Goal: Task Accomplishment & Management: Use online tool/utility

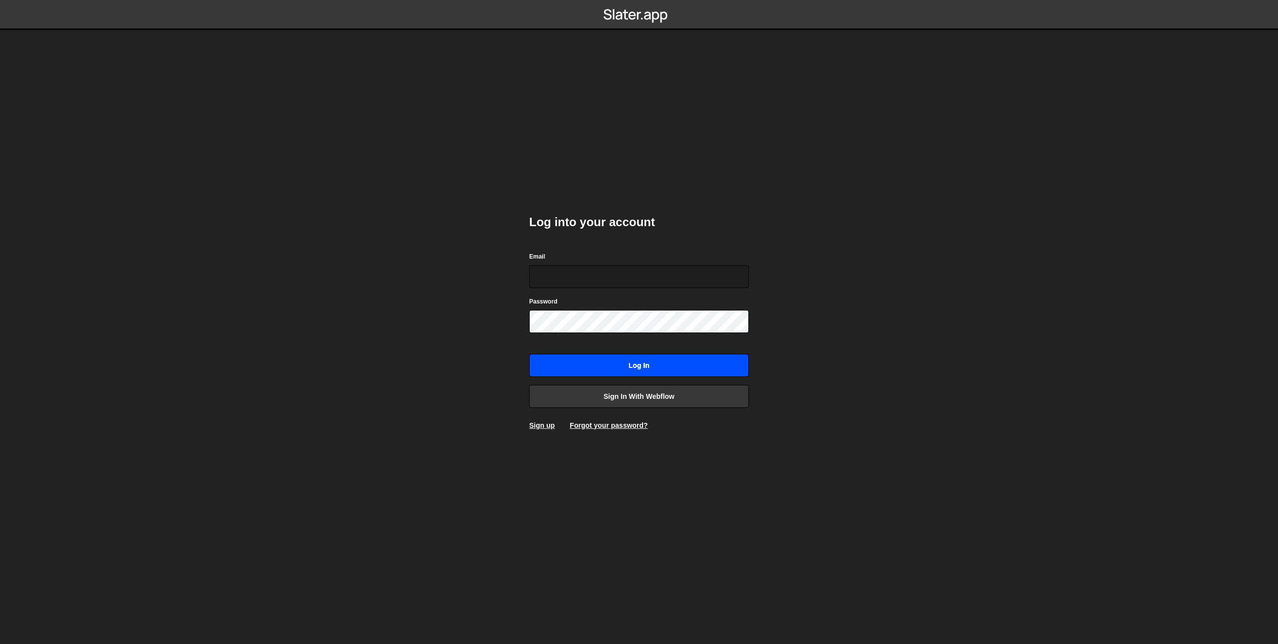
type input "danwebflow@gmail.com"
click at [551, 369] on input "Log in" at bounding box center [639, 365] width 220 height 23
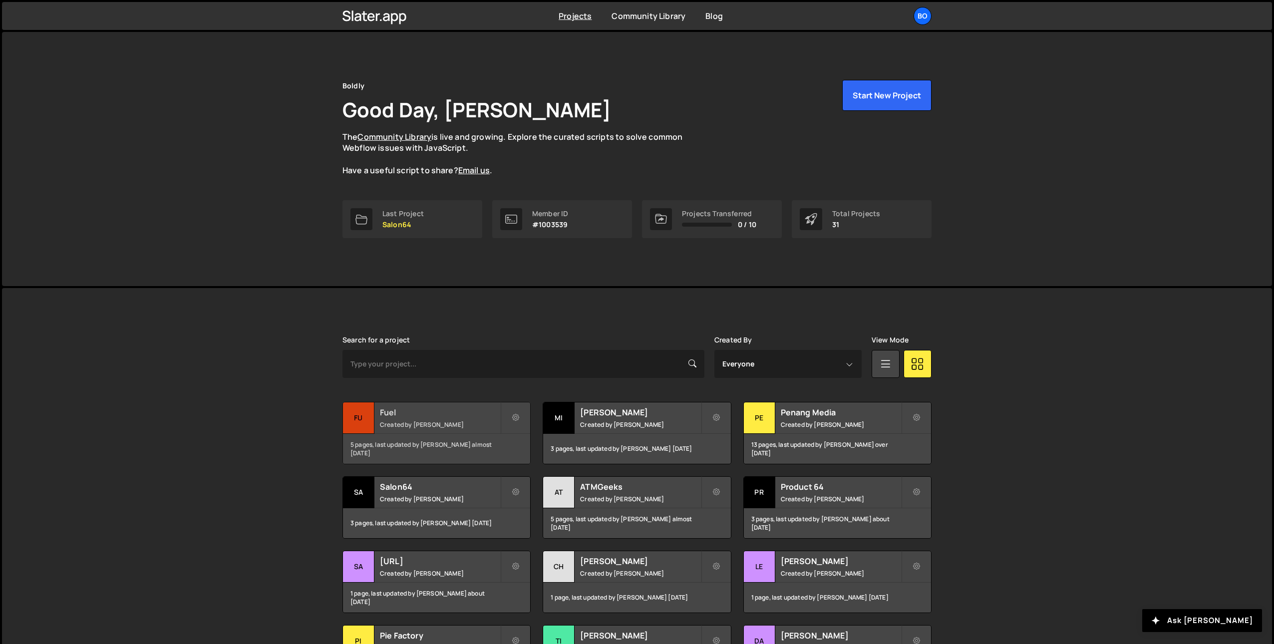
click at [477, 423] on small "Created by Dan Wykes" at bounding box center [440, 424] width 120 height 8
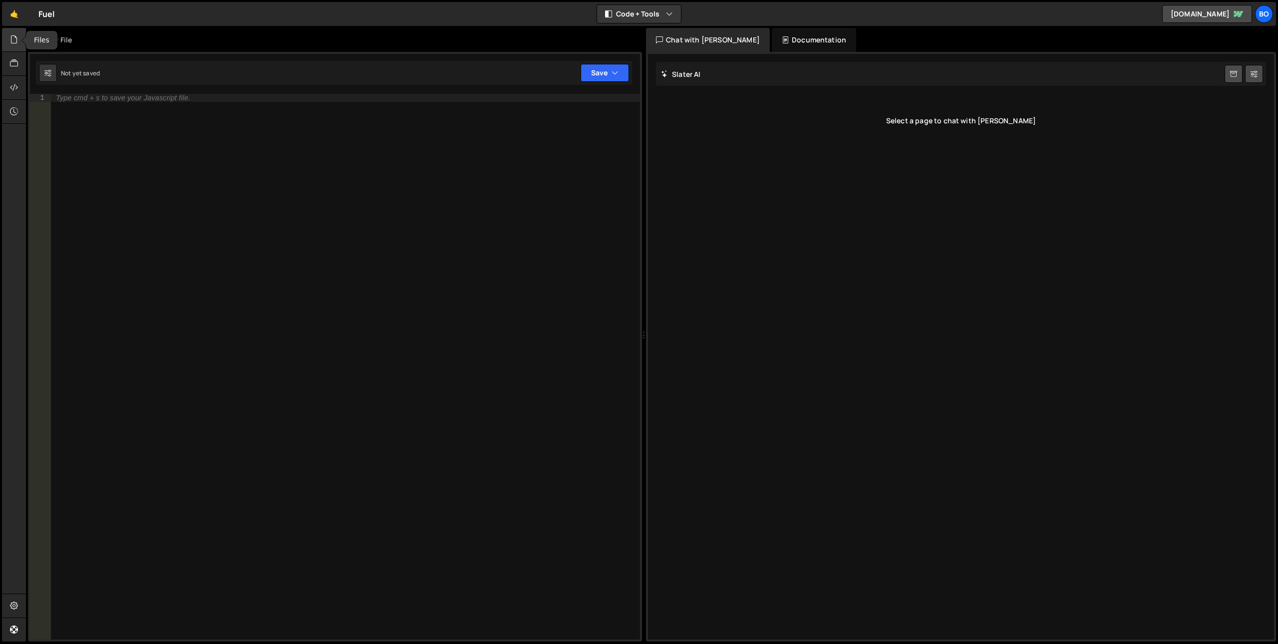
click at [8, 40] on div at bounding box center [14, 40] width 24 height 24
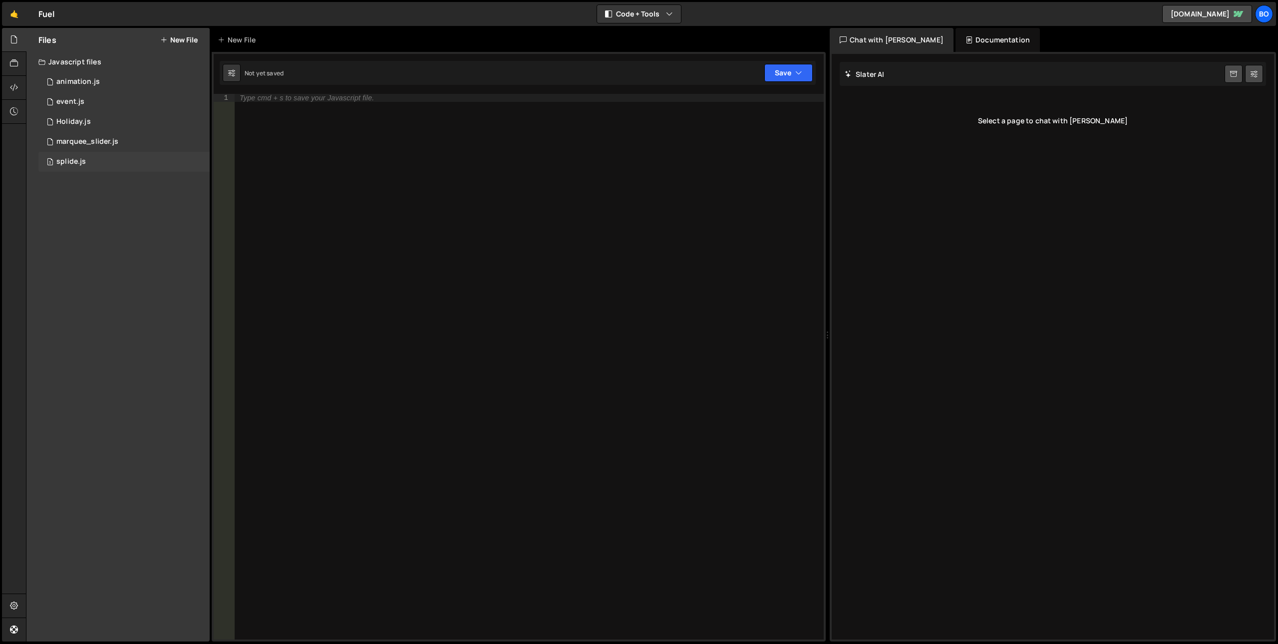
click at [125, 163] on div "3 splide.js 0" at bounding box center [123, 162] width 171 height 20
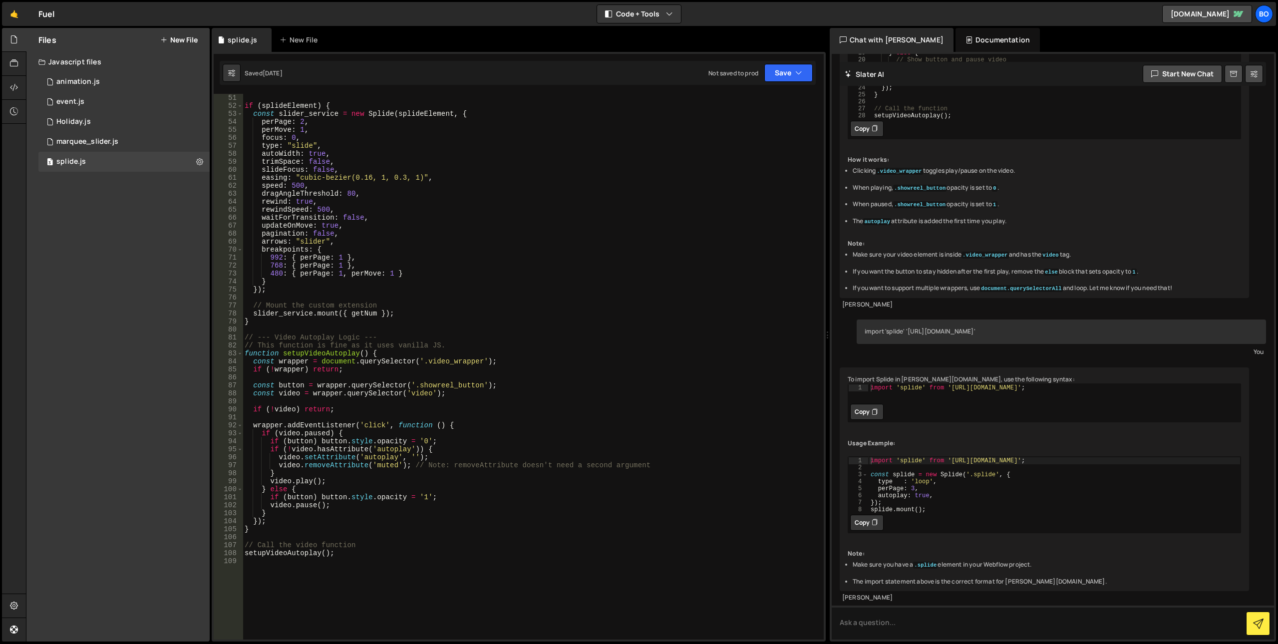
scroll to position [399, 0]
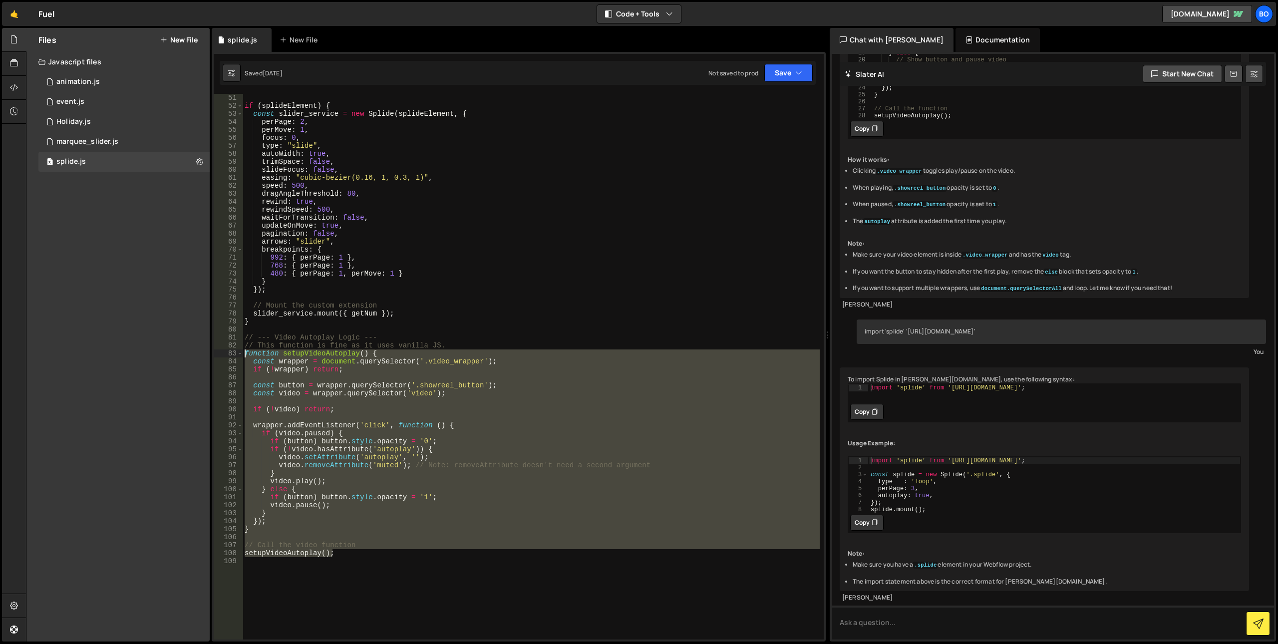
drag, startPoint x: 351, startPoint y: 556, endPoint x: 217, endPoint y: 354, distance: 242.5
click at [217, 354] on div "setupVideoAutoplay(); 50 51 52 53 54 55 56 57 58 59 60 61 62 63 64 65 66 67 68 …" at bounding box center [519, 367] width 610 height 546
click at [458, 426] on div "const splideElement = document . querySelector ( '.splide-slider' ) ; if ( spli…" at bounding box center [531, 367] width 577 height 546
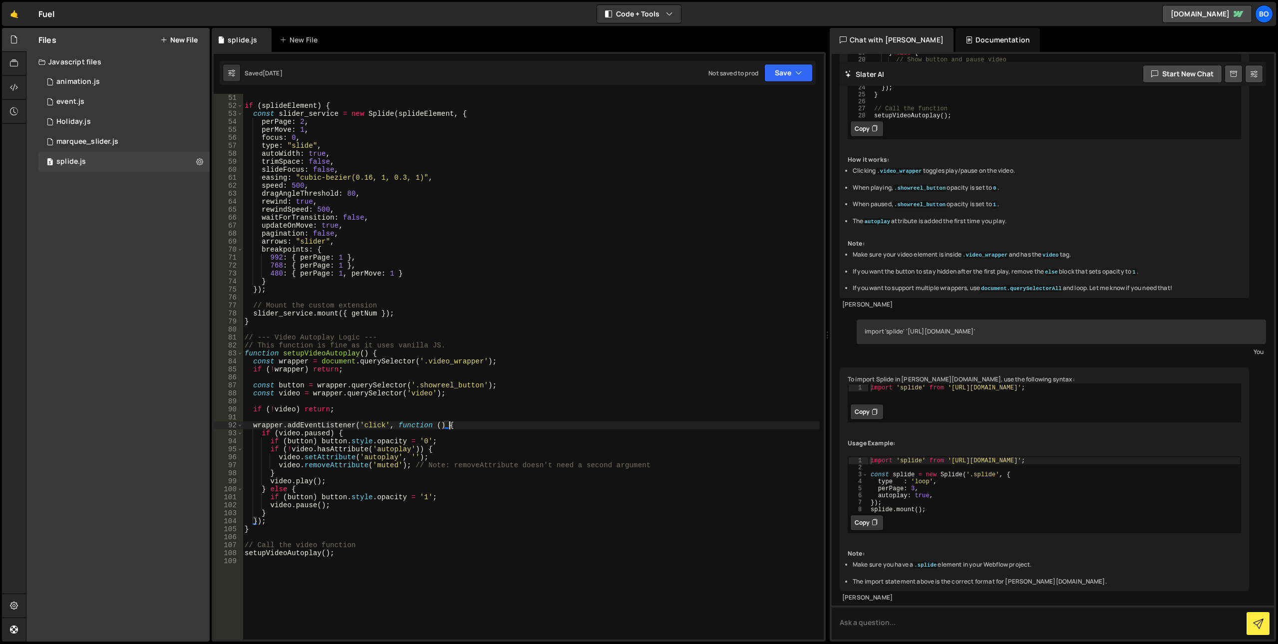
click at [458, 395] on div "const splideElement = document . querySelector ( '.splide-slider' ) ; if ( spli…" at bounding box center [531, 367] width 577 height 562
type textarea "const video = wrapper.querySelector('video');"
paste textarea "fs-modal-element"
drag, startPoint x: 312, startPoint y: 401, endPoint x: 382, endPoint y: 400, distance: 69.4
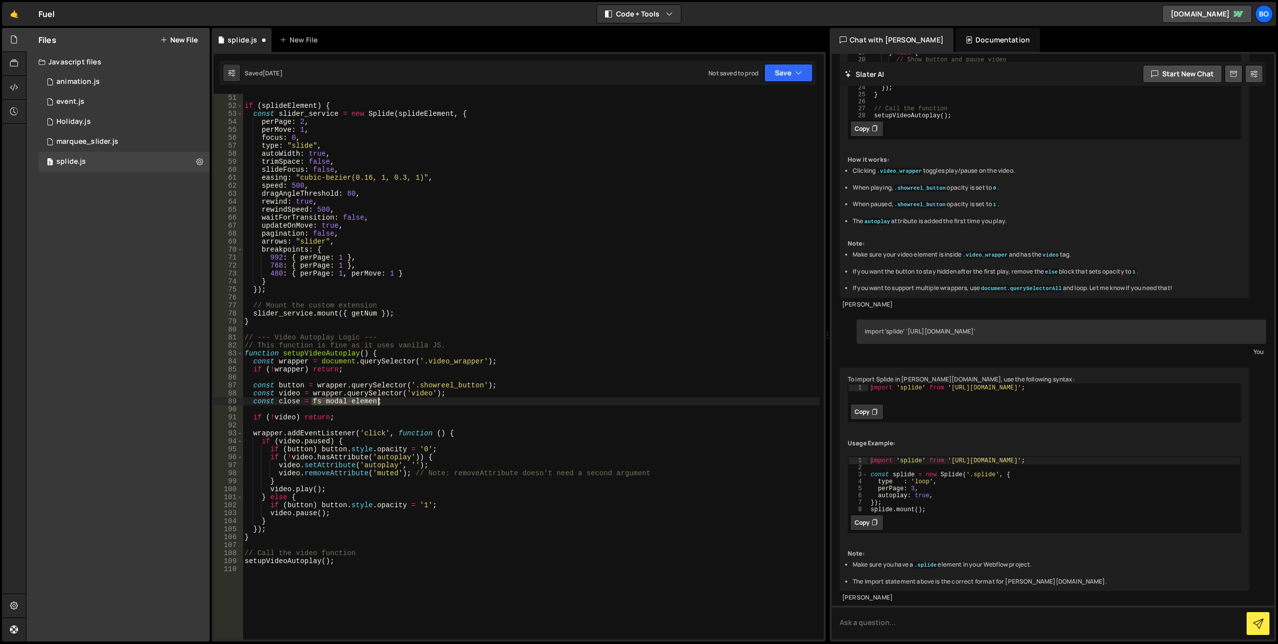
click at [382, 400] on div "const splideElement = document . querySelector ( '.splide-slider' ) ; if ( spli…" at bounding box center [531, 367] width 577 height 562
paste textarea "fs-modal-element'"
click at [539, 420] on div "const splideElement = document . querySelector ( '.splide-slider' ) ; if ( spli…" at bounding box center [531, 367] width 577 height 562
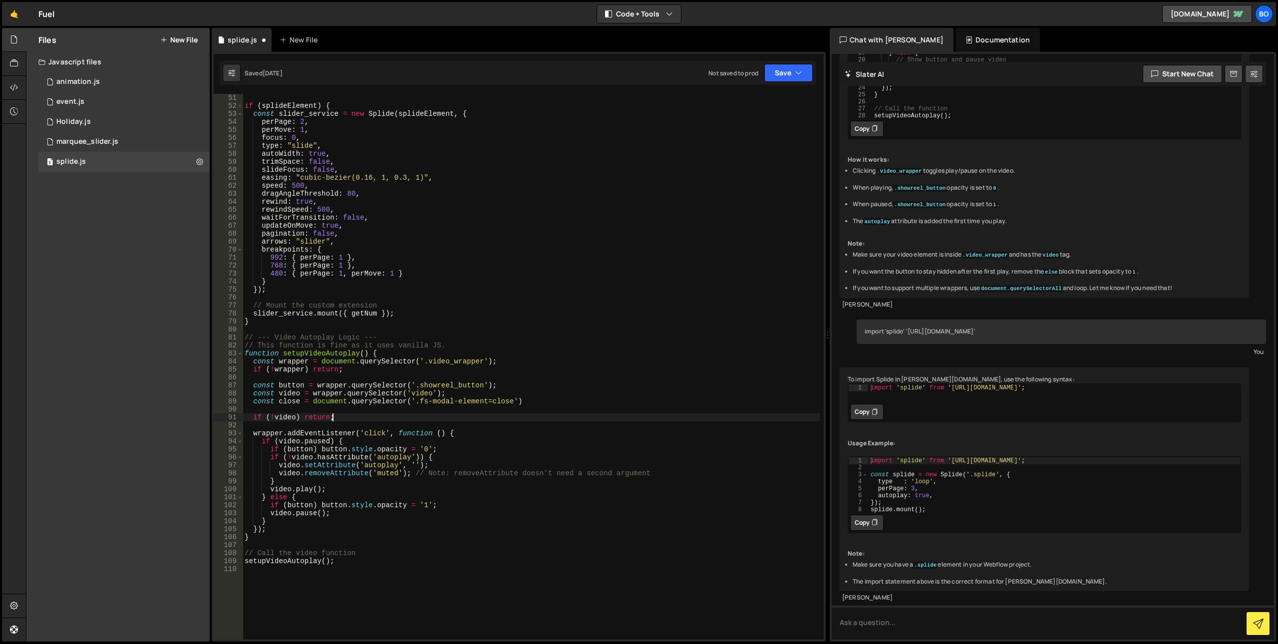
scroll to position [0, 5]
drag, startPoint x: 528, startPoint y: 398, endPoint x: 330, endPoint y: 400, distance: 197.8
click at [330, 400] on div "const splideElement = document . querySelector ( '.splide-slider' ) ; if ( spli…" at bounding box center [531, 367] width 577 height 562
click at [330, 400] on div "const splideElement = document . querySelector ( '.splide-slider' ) ; if ( spli…" at bounding box center [531, 367] width 577 height 546
drag, startPoint x: 523, startPoint y: 400, endPoint x: 313, endPoint y: 403, distance: 210.8
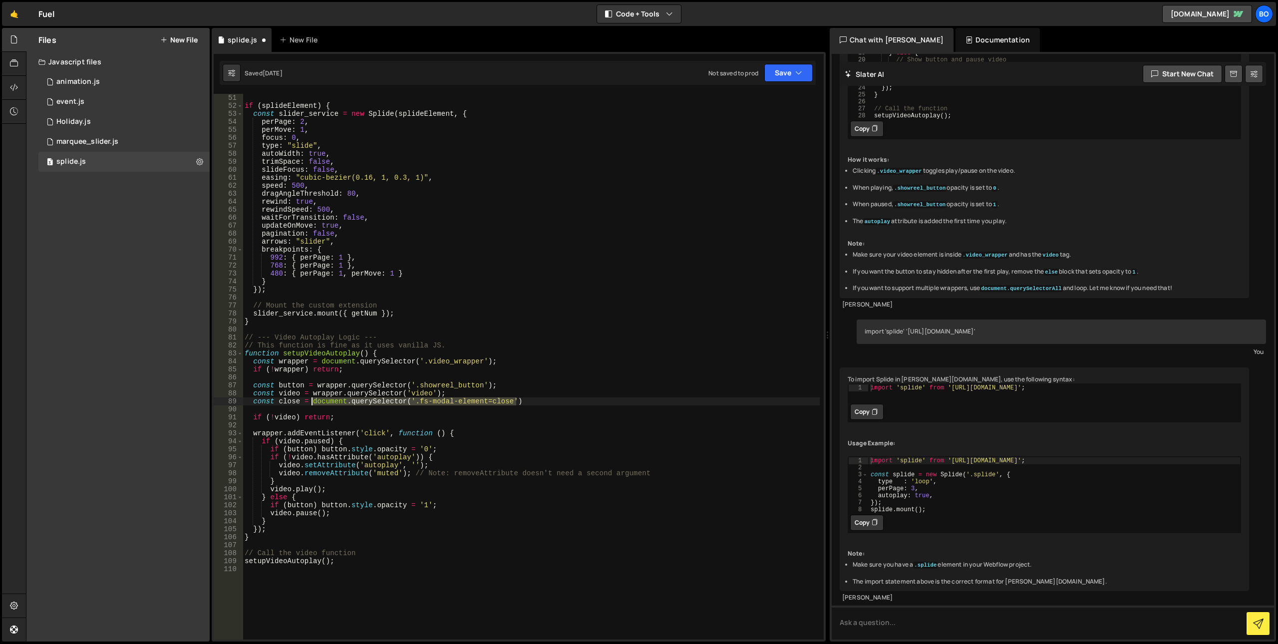
click at [313, 403] on div "const splideElement = document . querySelector ( '.splide-slider' ) ; if ( spli…" at bounding box center [531, 367] width 577 height 562
paste textarea "[fs-modal-element=close]"
click at [263, 435] on div "const splideElement = document . querySelector ( '.splide-slider' ) ; if ( spli…" at bounding box center [531, 367] width 577 height 562
click at [239, 429] on span at bounding box center [239, 433] width 5 height 8
click at [241, 430] on span at bounding box center [239, 433] width 5 height 8
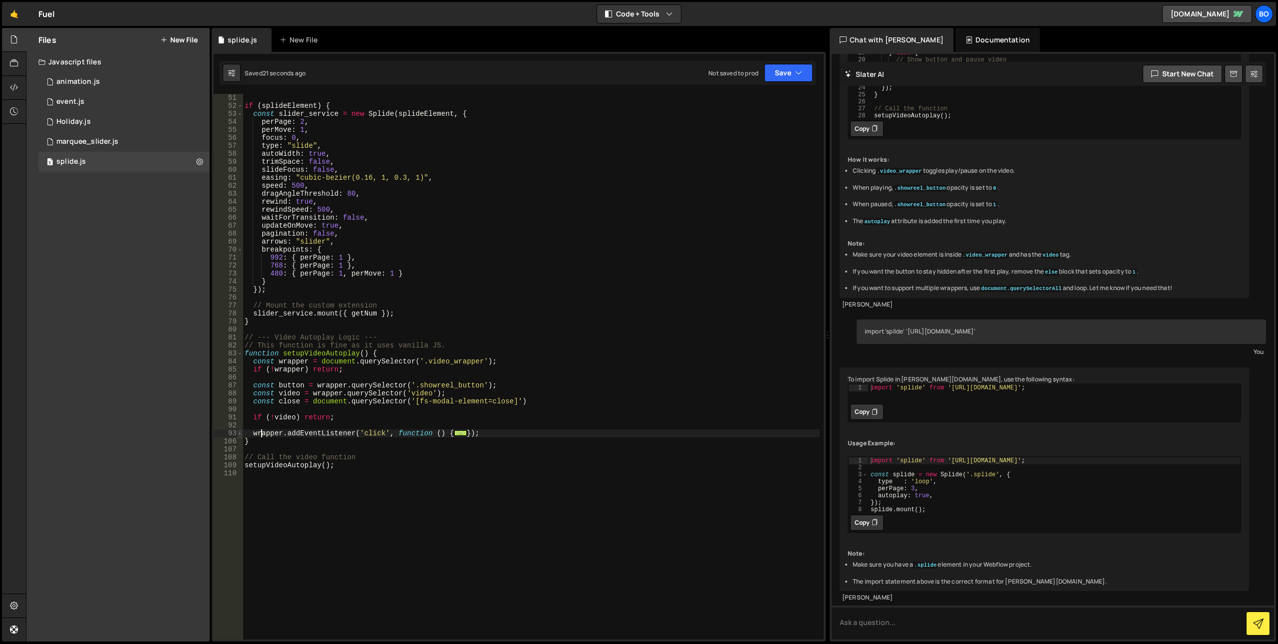
click at [241, 433] on span at bounding box center [239, 433] width 5 height 8
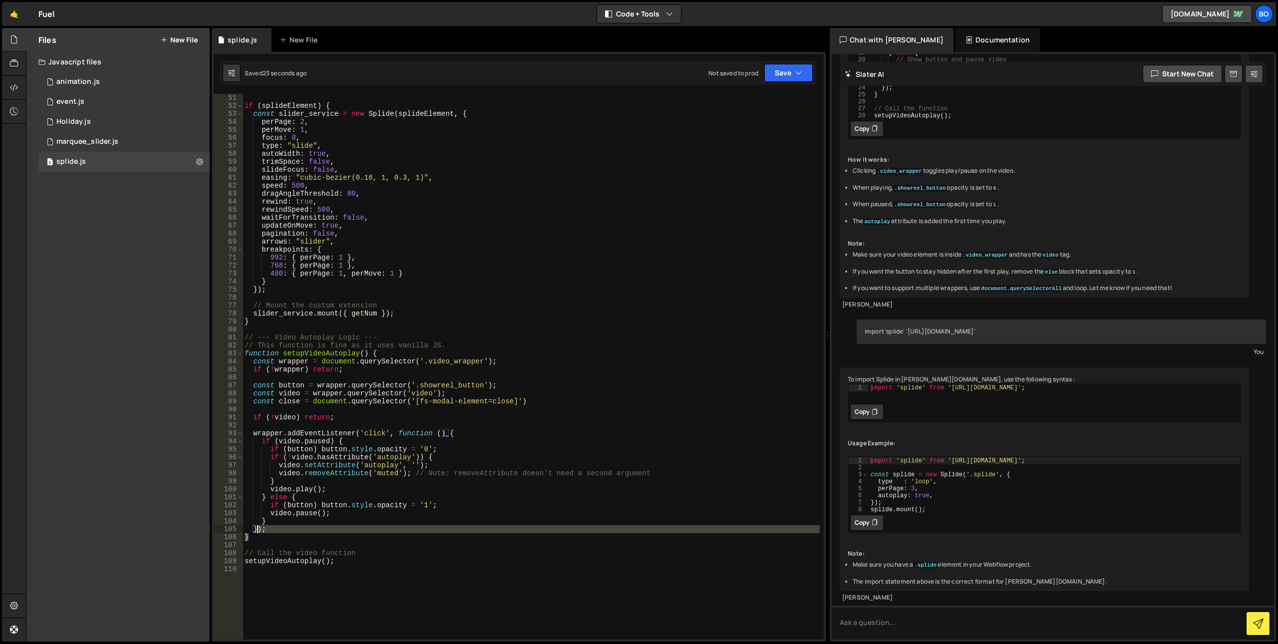
drag, startPoint x: 262, startPoint y: 540, endPoint x: 258, endPoint y: 529, distance: 11.9
click at [258, 529] on div "const splideElement = document . querySelector ( '.splide-slider' ) ; if ( spli…" at bounding box center [531, 367] width 577 height 562
click at [269, 526] on div "const splideElement = document . querySelector ( '.splide-slider' ) ; if ( spli…" at bounding box center [531, 367] width 577 height 546
click at [240, 432] on span at bounding box center [239, 433] width 5 height 8
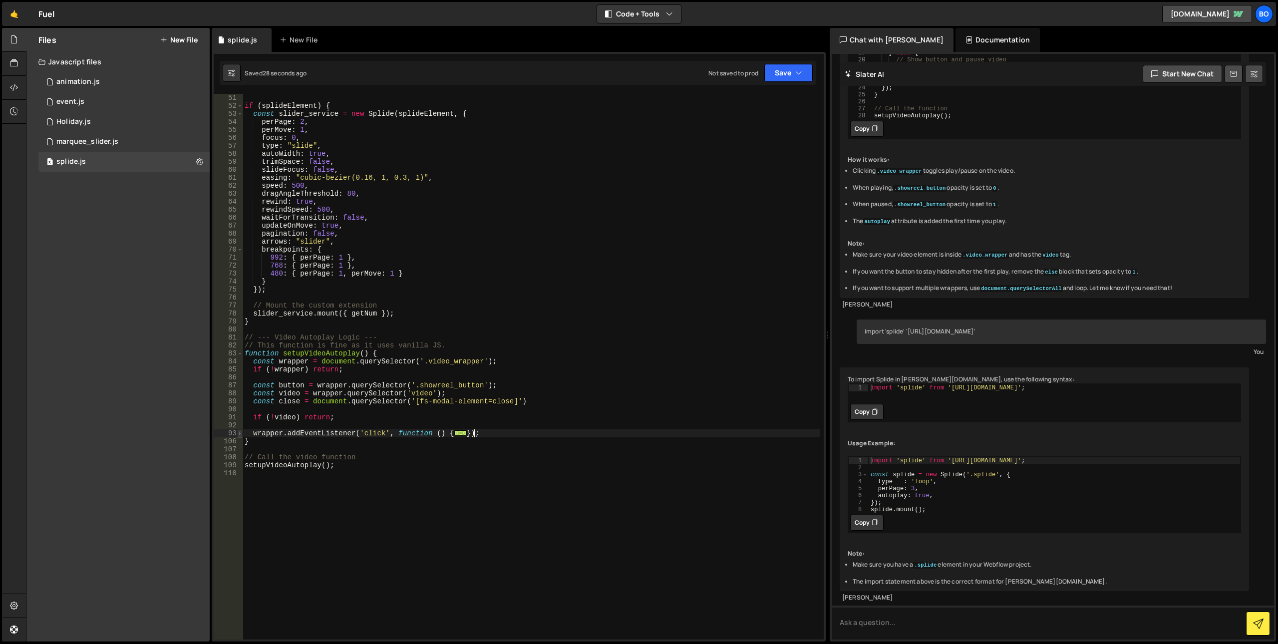
click at [240, 432] on span at bounding box center [239, 433] width 5 height 8
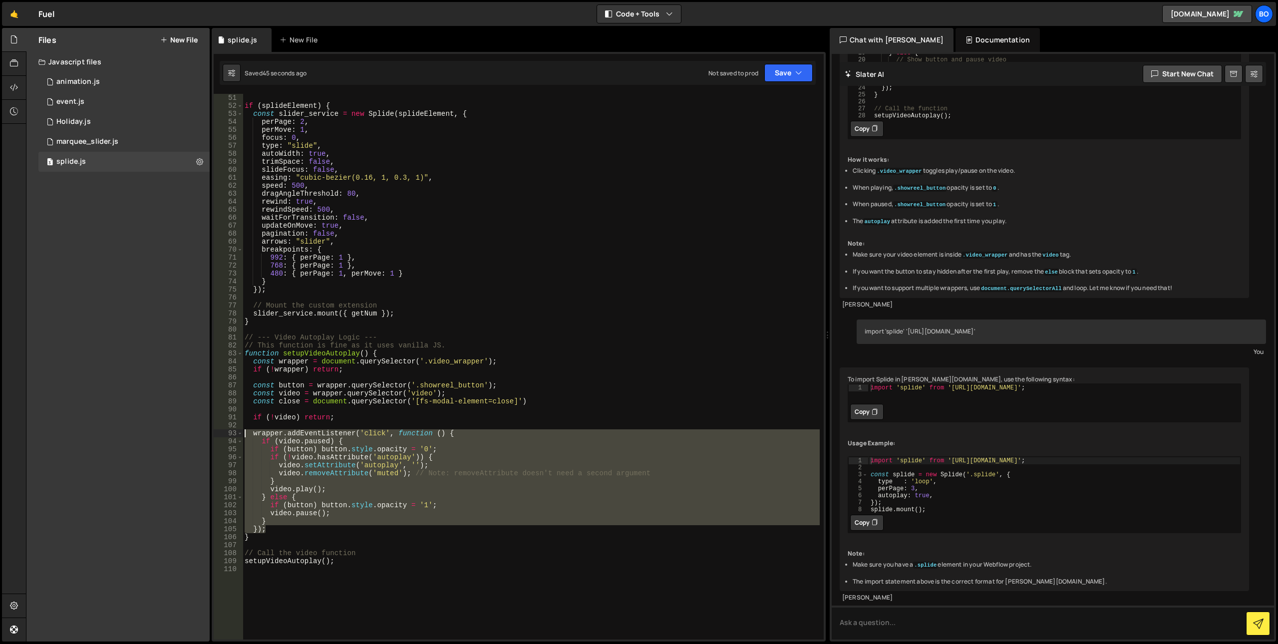
drag, startPoint x: 274, startPoint y: 526, endPoint x: 224, endPoint y: 431, distance: 107.2
click at [224, 431] on div "}); 50 51 52 53 54 55 56 57 58 59 60 61 62 63 64 65 66 67 68 69 70 71 72 73 74 …" at bounding box center [519, 367] width 610 height 546
click at [329, 489] on div "const splideElement = document . querySelector ( '.splide-slider' ) ; if ( spli…" at bounding box center [531, 367] width 577 height 546
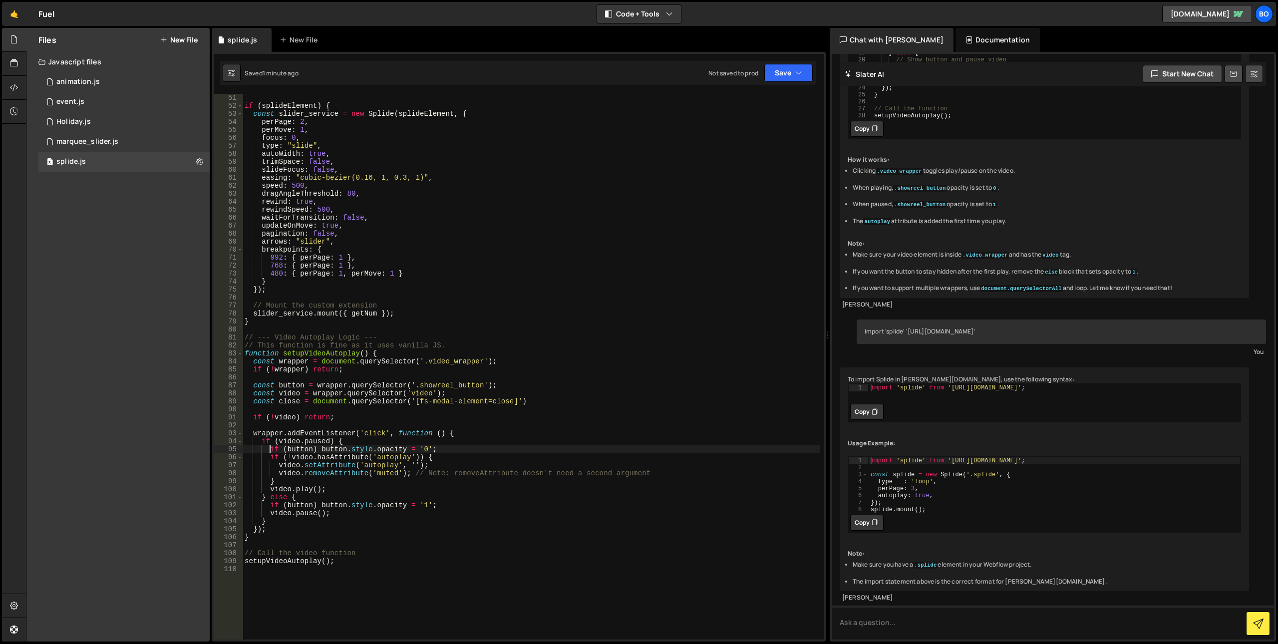
click at [271, 448] on div "const splideElement = document . querySelector ( '.splide-slider' ) ; if ( spli…" at bounding box center [531, 367] width 577 height 562
click at [370, 524] on div "const splideElement = document . querySelector ( '.splide-slider' ) ; if ( spli…" at bounding box center [531, 367] width 577 height 562
drag, startPoint x: 334, startPoint y: 514, endPoint x: 200, endPoint y: 517, distance: 133.9
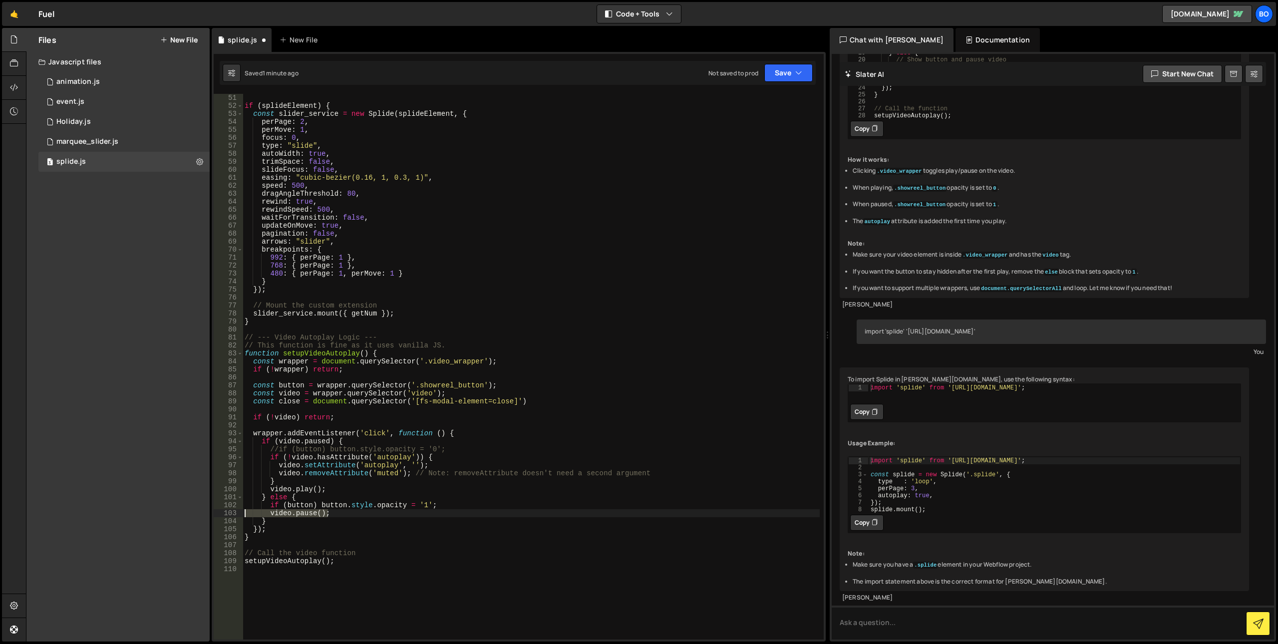
click at [200, 517] on div "Files New File Javascript files 0 animation.js 0 1 event.js 0 1 Holiday.js 0 1 3" at bounding box center [652, 335] width 1252 height 614
drag, startPoint x: 328, startPoint y: 491, endPoint x: 222, endPoint y: 488, distance: 105.9
click at [222, 488] on div "video.pause(); 50 51 52 53 54 55 56 57 58 59 60 61 62 63 64 65 66 67 68 69 70 7…" at bounding box center [519, 367] width 610 height 546
paste textarea "ause"
drag, startPoint x: 334, startPoint y: 512, endPoint x: 199, endPoint y: 509, distance: 134.9
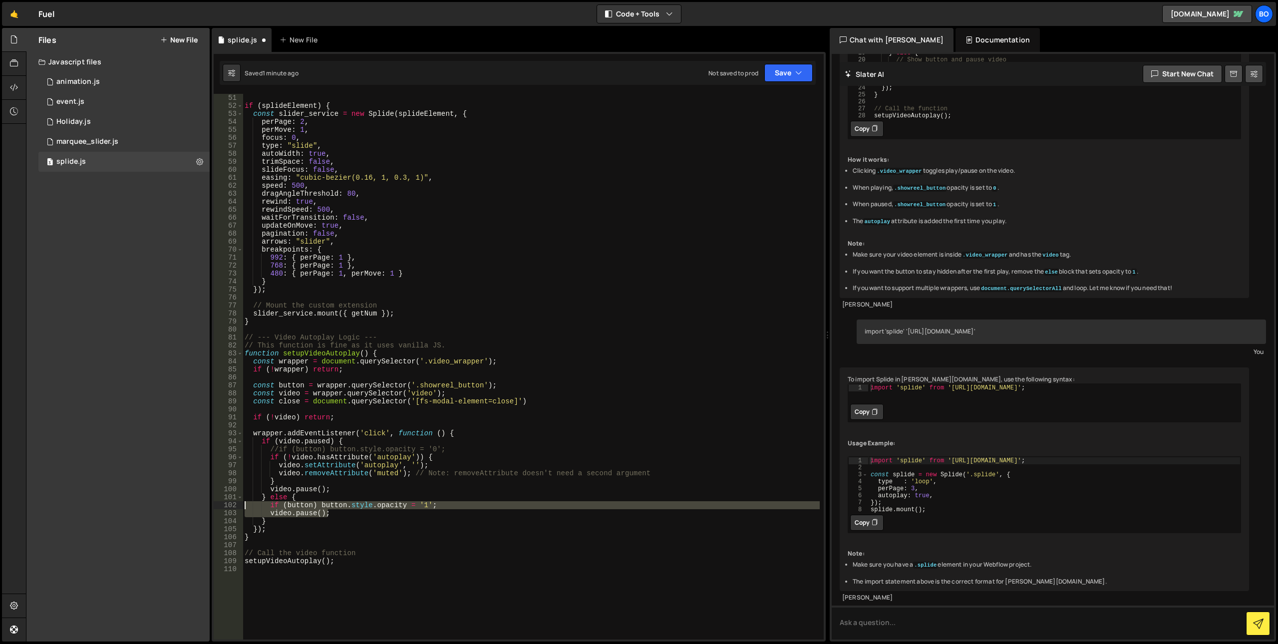
click at [199, 509] on div "Files New File Javascript files 0 animation.js 0 1 event.js 0 1 Holiday.js 0 1 3" at bounding box center [652, 335] width 1252 height 614
type textarea "if (button) button.style.opacity = '1'; video.pause();"
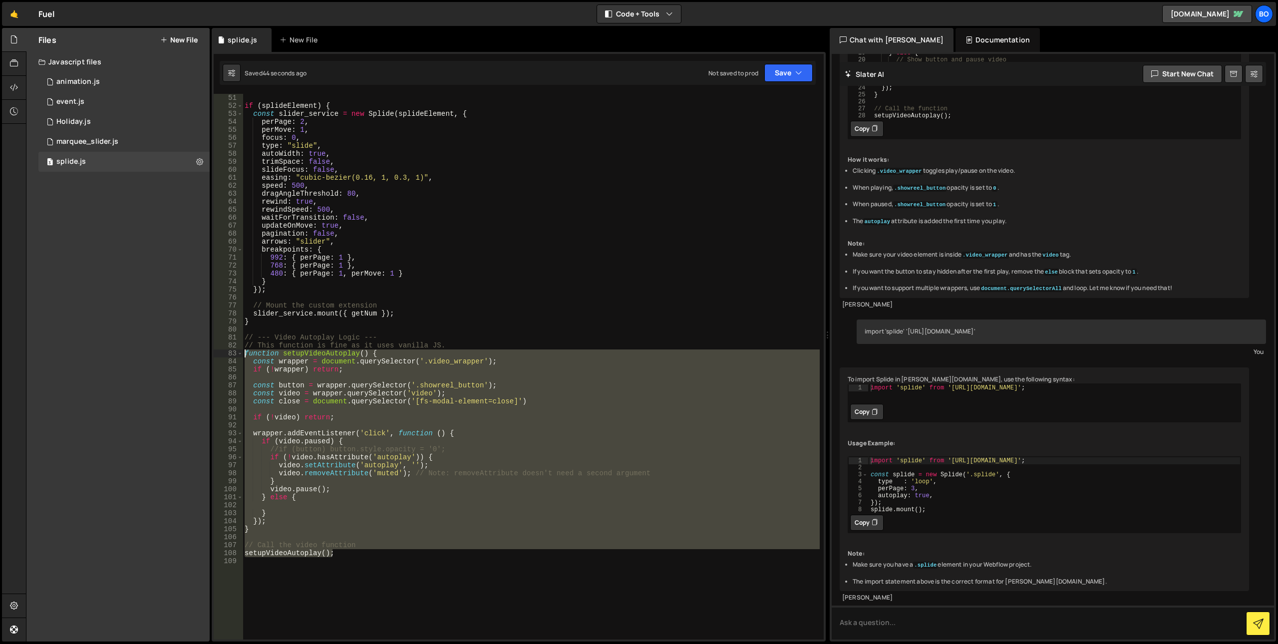
drag, startPoint x: 323, startPoint y: 538, endPoint x: 235, endPoint y: 353, distance: 204.6
click at [235, 353] on div "} 50 51 52 53 54 55 56 57 58 59 60 61 62 63 64 65 66 67 68 69 70 71 72 73 74 75…" at bounding box center [519, 367] width 610 height 546
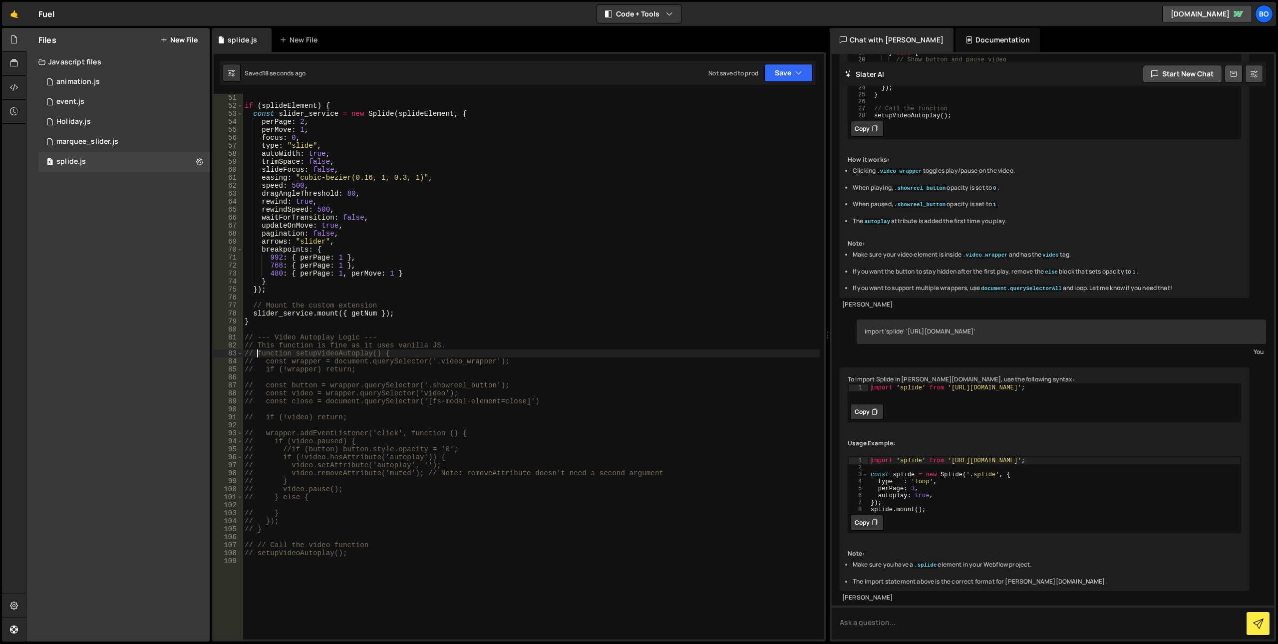
click at [451, 320] on div "const splideElement = document . querySelector ( '.splide-slider' ) ; if ( spli…" at bounding box center [531, 367] width 577 height 562
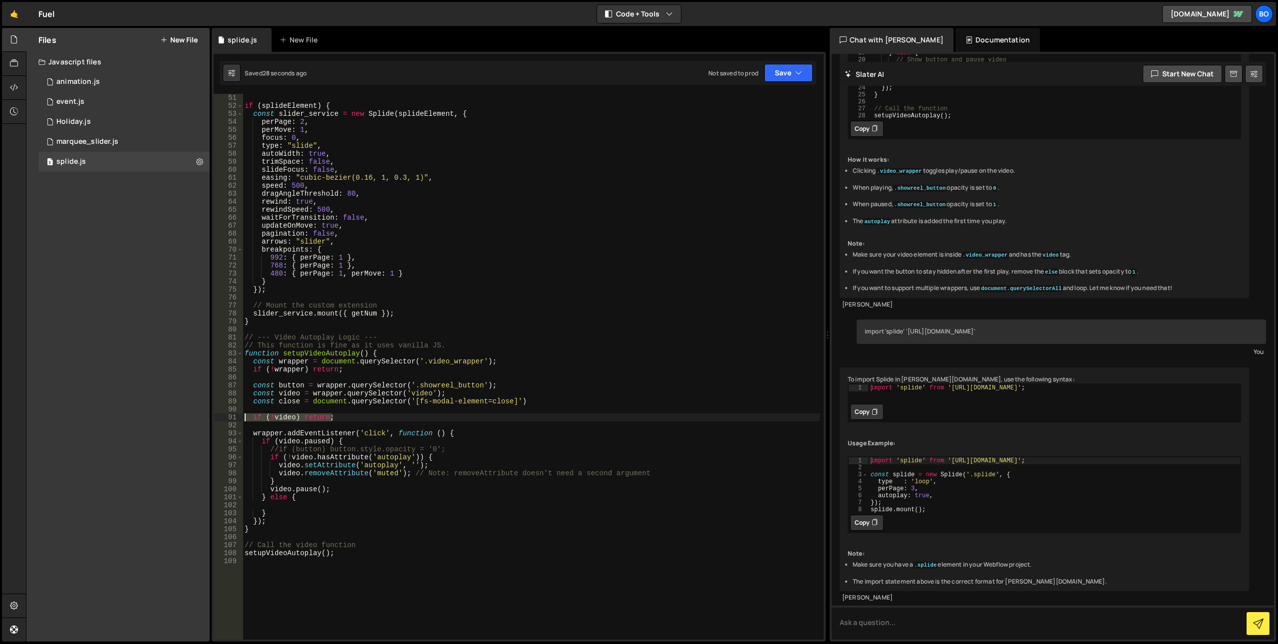
drag, startPoint x: 331, startPoint y: 417, endPoint x: 238, endPoint y: 418, distance: 92.9
click at [238, 418] on div "function setupVideoAutoplay() { 50 51 52 53 54 55 56 57 58 59 60 61 62 63 64 65…" at bounding box center [519, 367] width 610 height 546
click at [312, 444] on div "const splideElement = document . querySelector ( '.splide-slider' ) ; if ( spli…" at bounding box center [531, 367] width 577 height 562
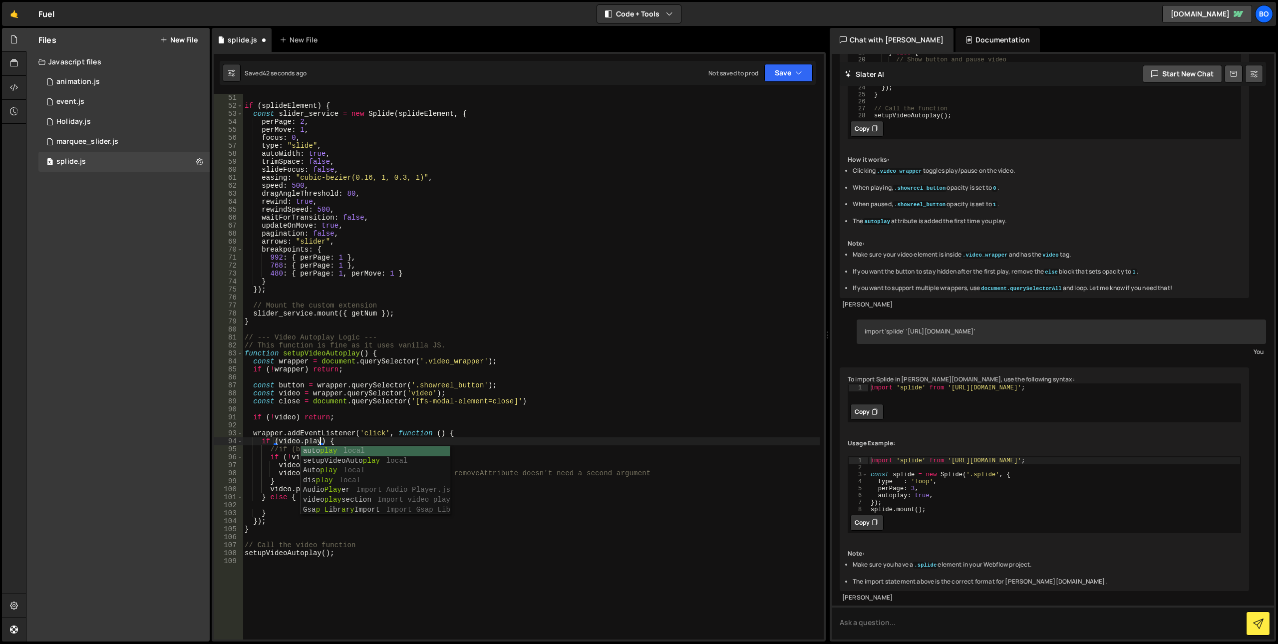
scroll to position [0, 5]
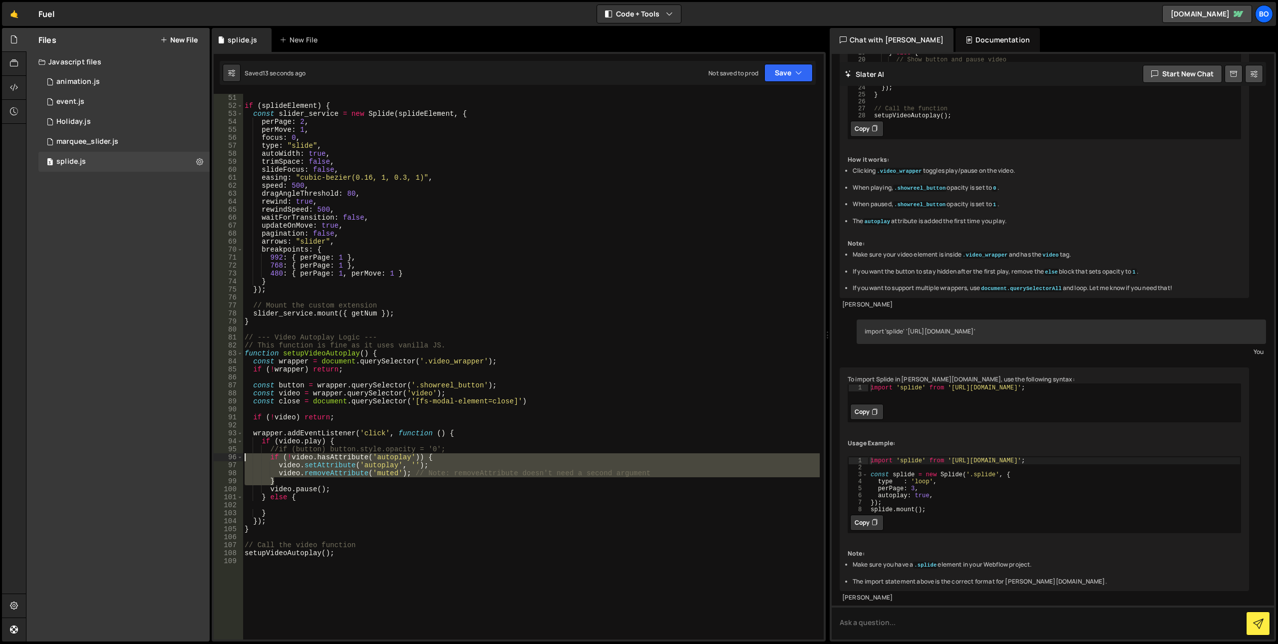
drag, startPoint x: 280, startPoint y: 479, endPoint x: 224, endPoint y: 460, distance: 58.9
click at [224, 460] on div "if ([DOMAIN_NAME]) { 50 51 52 53 54 55 56 57 58 59 60 61 62 63 64 65 66 67 68 6…" at bounding box center [519, 367] width 610 height 546
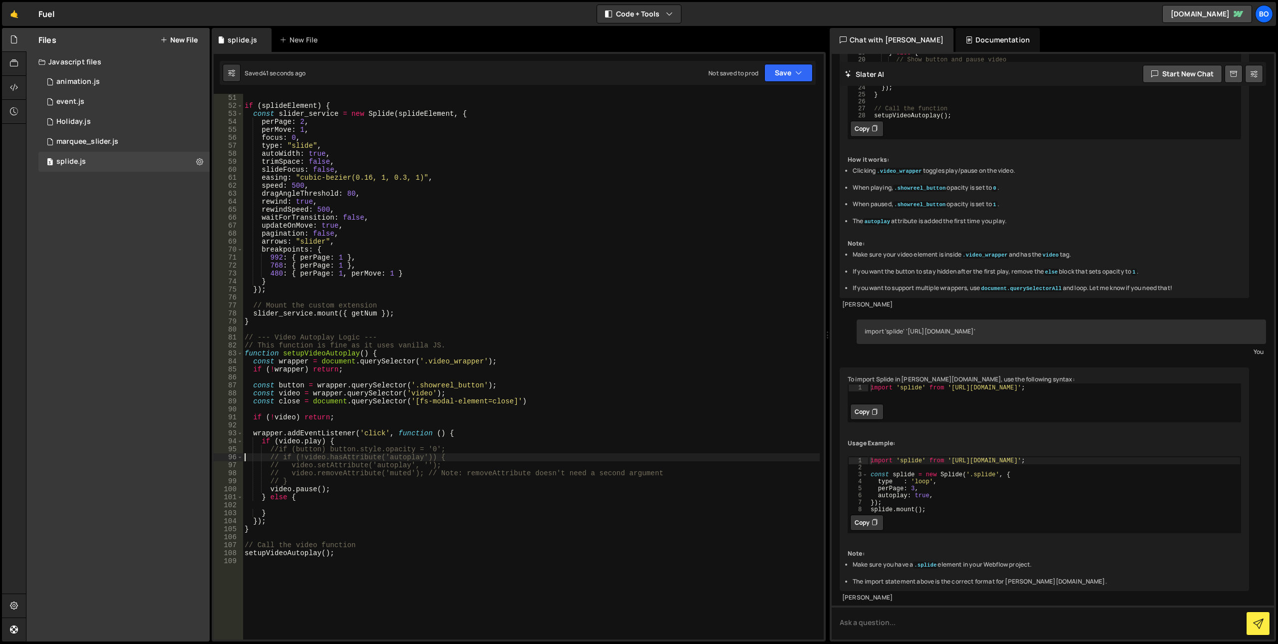
click at [311, 498] on div "const splideElement = document . querySelector ( '.splide-slider' ) ; if ( spli…" at bounding box center [531, 367] width 577 height 562
type textarea "} else {"
drag, startPoint x: 530, startPoint y: 400, endPoint x: 208, endPoint y: 405, distance: 322.6
click at [208, 405] on div "Files New File Javascript files 0 animation.js 0 1 event.js 0 1 Holiday.js 0 1 3" at bounding box center [652, 335] width 1252 height 614
type textarea "const close = document.querySelector('[fs-modal-element=close]')"
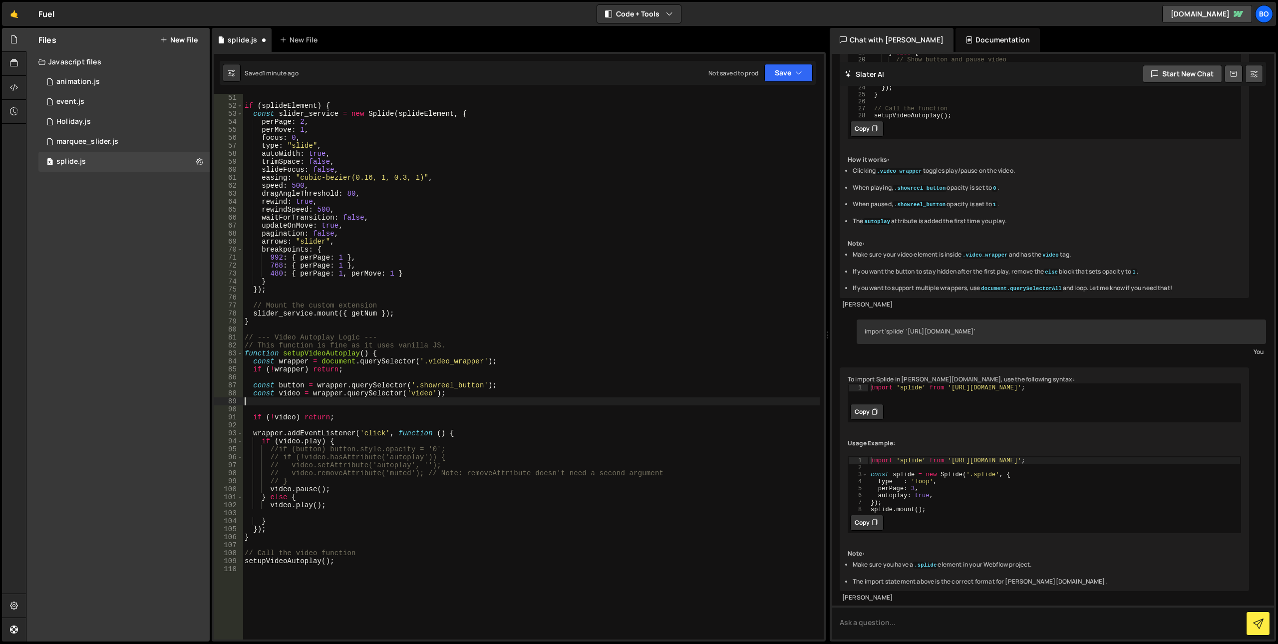
scroll to position [0, 0]
click at [377, 354] on div "const splideElement = document . querySelector ( '.splide-slider' ) ; if ( spli…" at bounding box center [531, 367] width 577 height 562
type textarea "function setupVideoAutoplay() {"
paste textarea "const close = document.querySelector('[fs-modal-element=close]')"
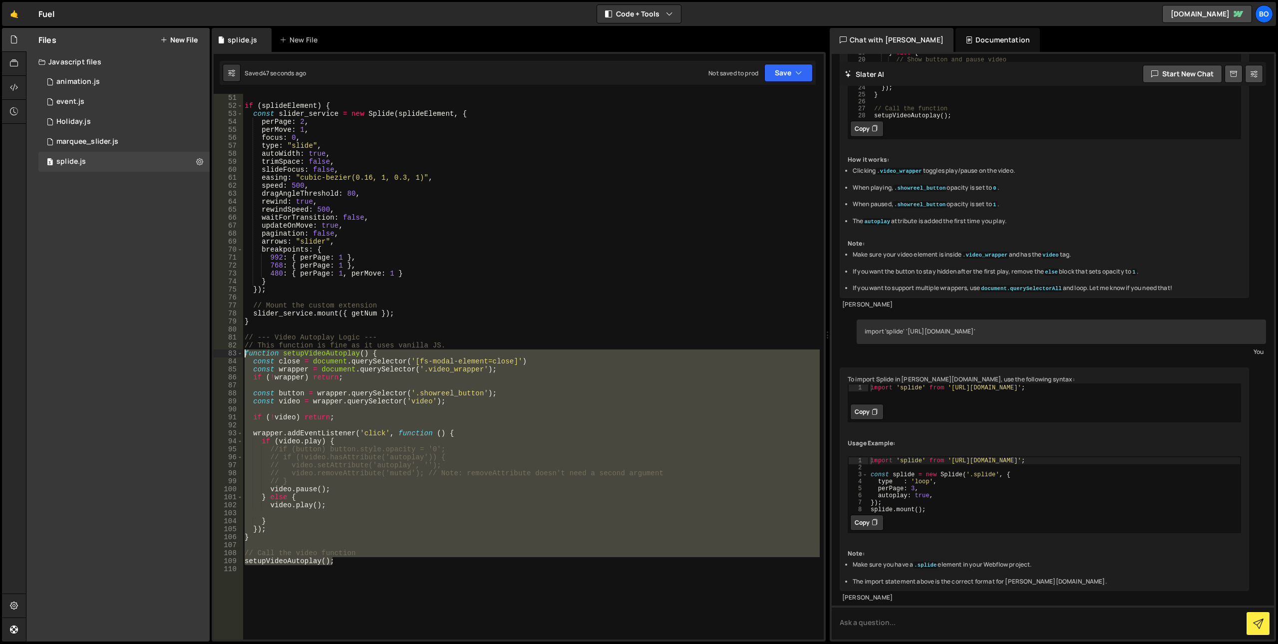
drag, startPoint x: 342, startPoint y: 559, endPoint x: 190, endPoint y: 351, distance: 257.7
click at [190, 351] on div "Files New File Javascript files 0 animation.js 0 1 event.js 0 1 Holiday.js 0 1 3" at bounding box center [652, 335] width 1252 height 614
click at [306, 562] on div "const splideElement = document . querySelector ( '.splide-slider' ) ; if ( spli…" at bounding box center [531, 367] width 577 height 546
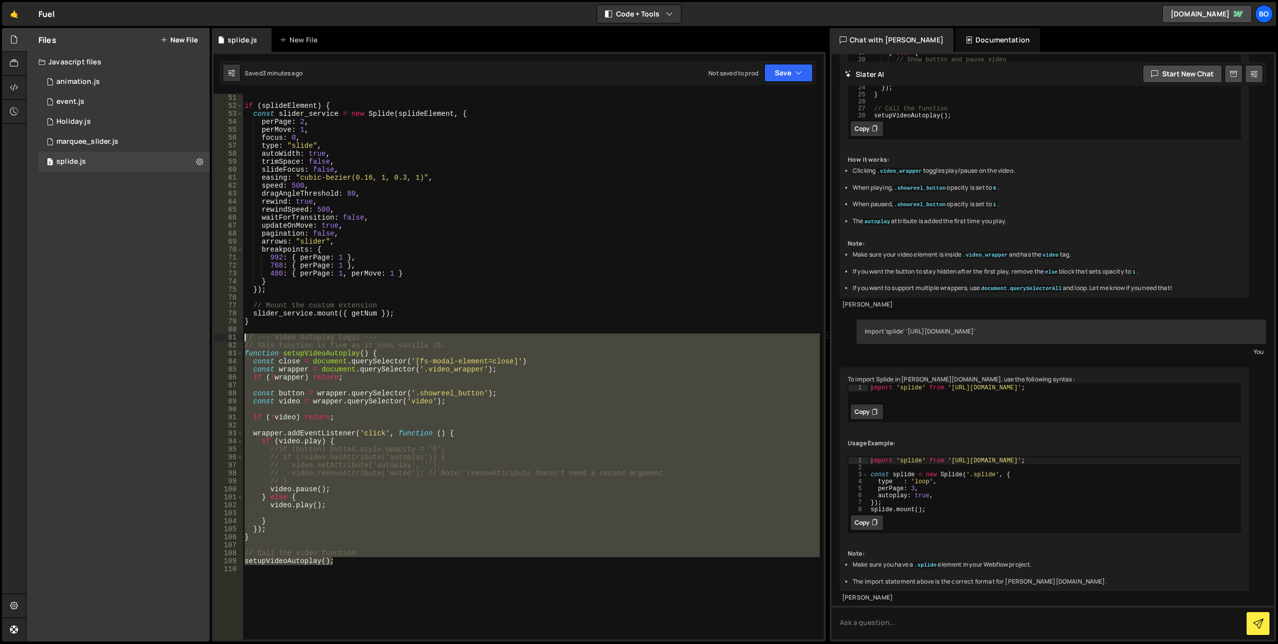
drag, startPoint x: 341, startPoint y: 559, endPoint x: 211, endPoint y: 336, distance: 258.2
click at [211, 336] on div "Files New File Javascript files 0 animation.js 0 1 event.js 0 1 Holiday.js 0 1 3" at bounding box center [652, 335] width 1252 height 614
paste textarea "setupVideoInteractions();"
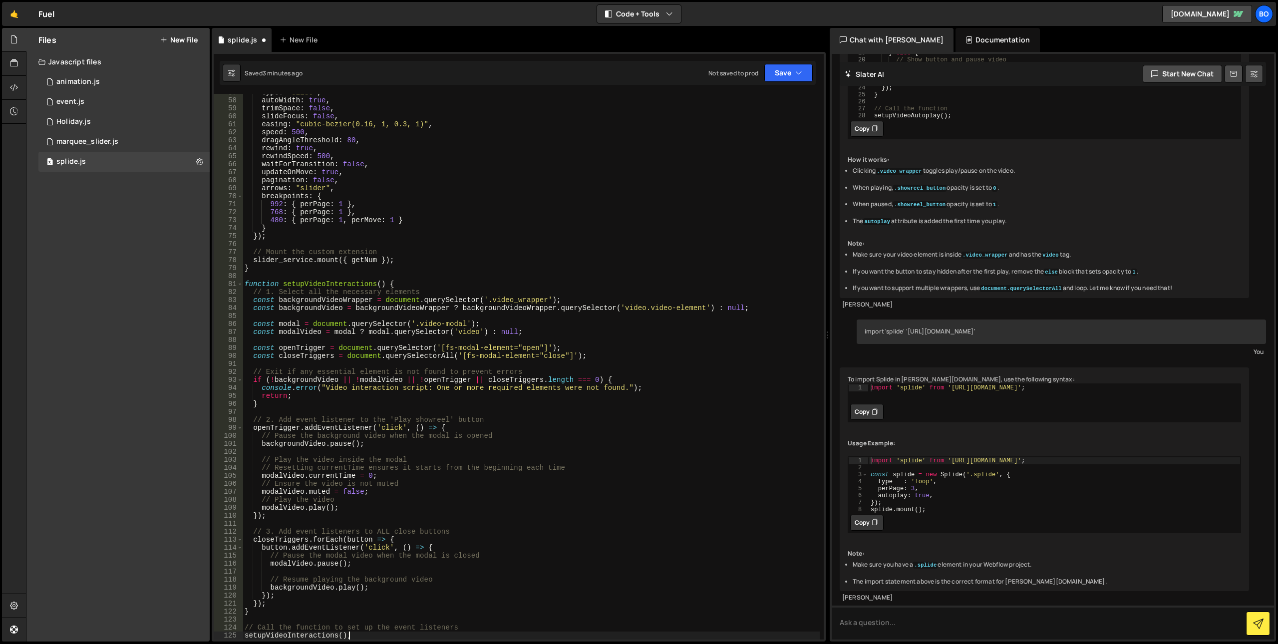
type textarea "// Call the function to set up the event listeners"
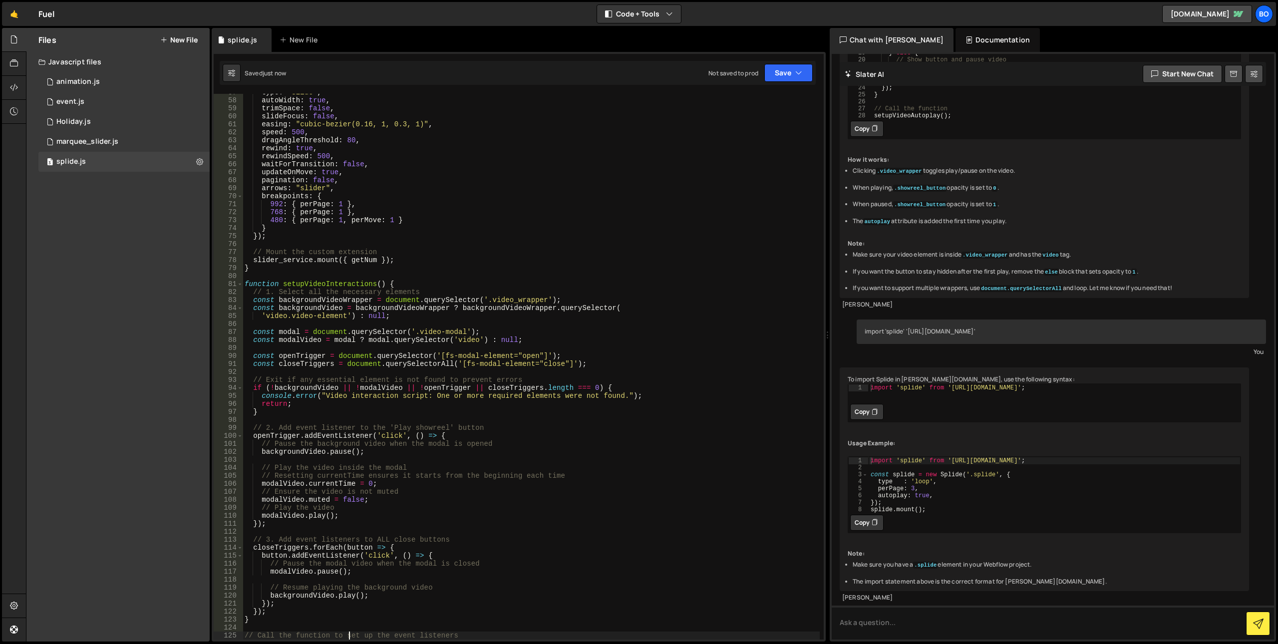
click at [276, 278] on div "type : "slide" , autoWidth : true , trimSpace : false , slideFocus : false , ea…" at bounding box center [531, 369] width 577 height 562
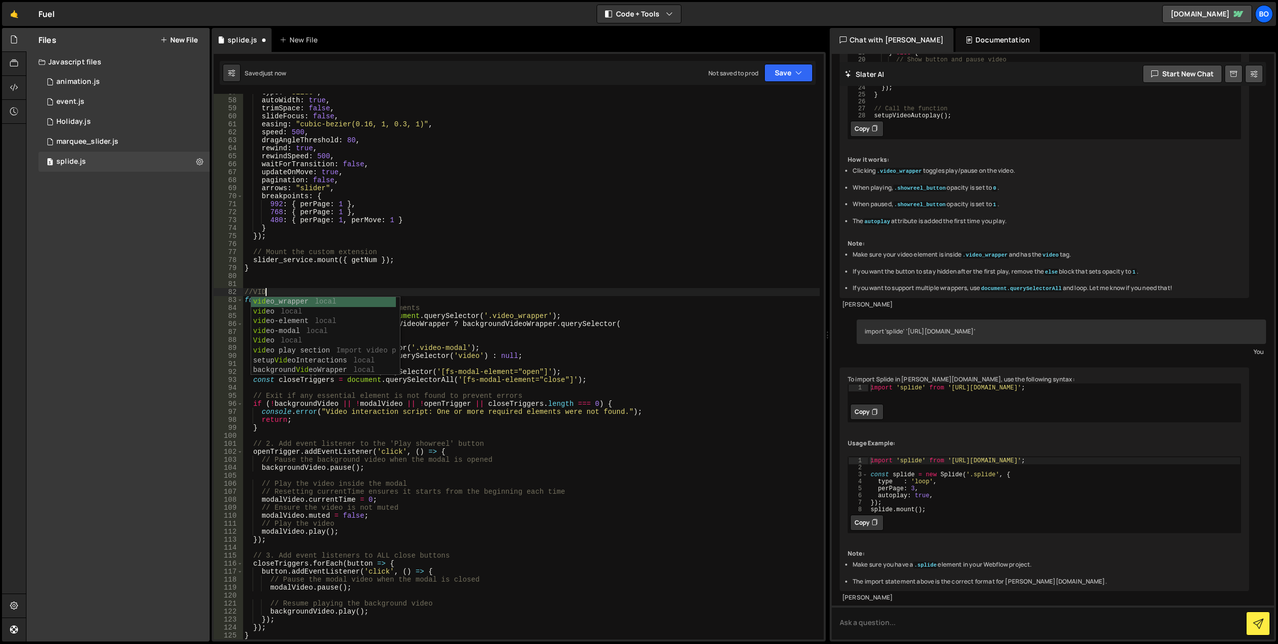
scroll to position [0, 1]
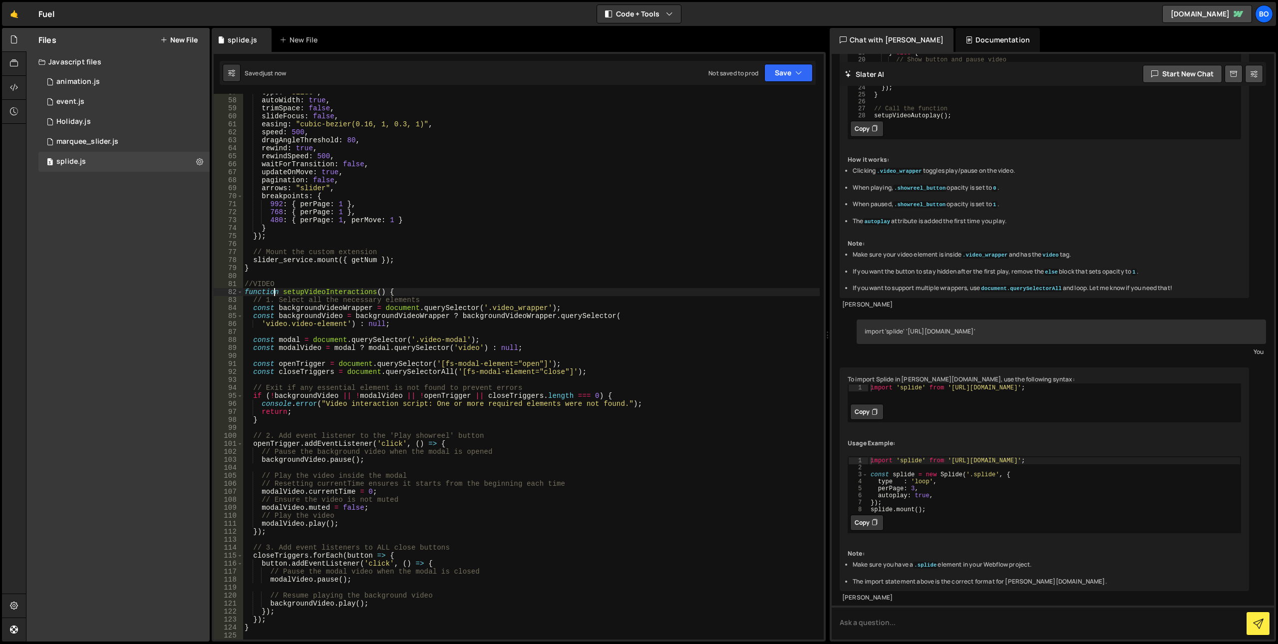
type textarea "function setupVideoInteractions() {"
click at [145, 139] on div "1 marquee_slider.js 0" at bounding box center [123, 142] width 171 height 20
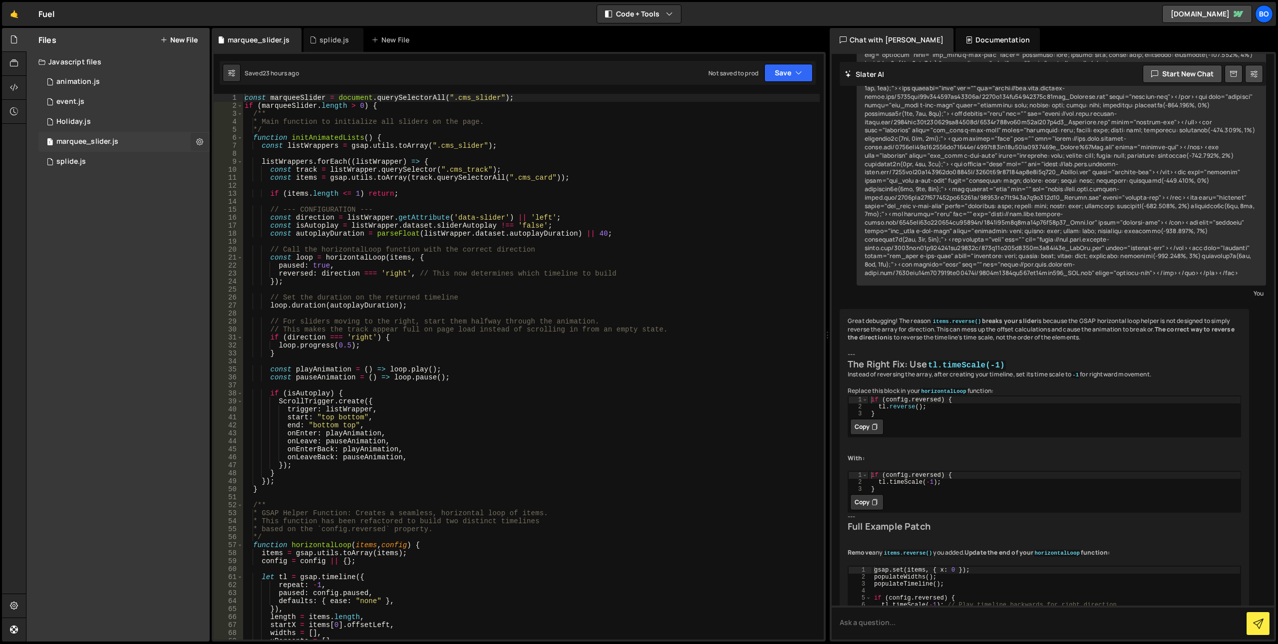
scroll to position [3418, 0]
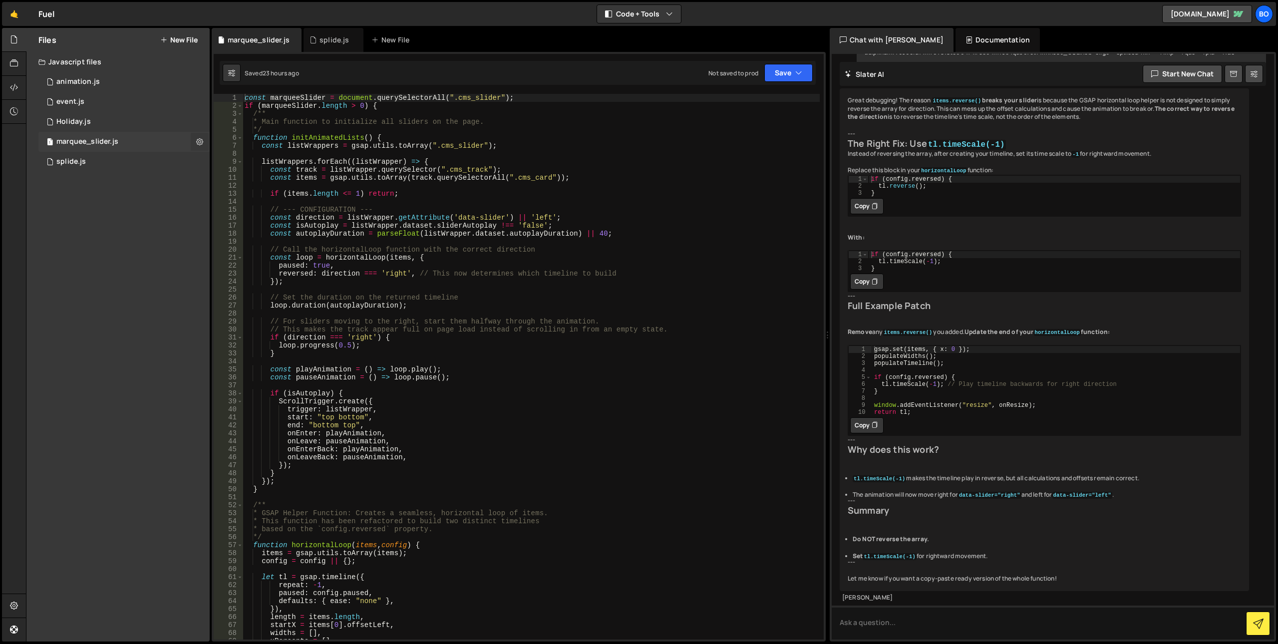
click at [199, 143] on icon at bounding box center [199, 141] width 7 height 9
type input "marquee_slider"
radio input "true"
checkbox input "true"
click at [232, 160] on button "Edit File Settings" at bounding box center [261, 163] width 98 height 20
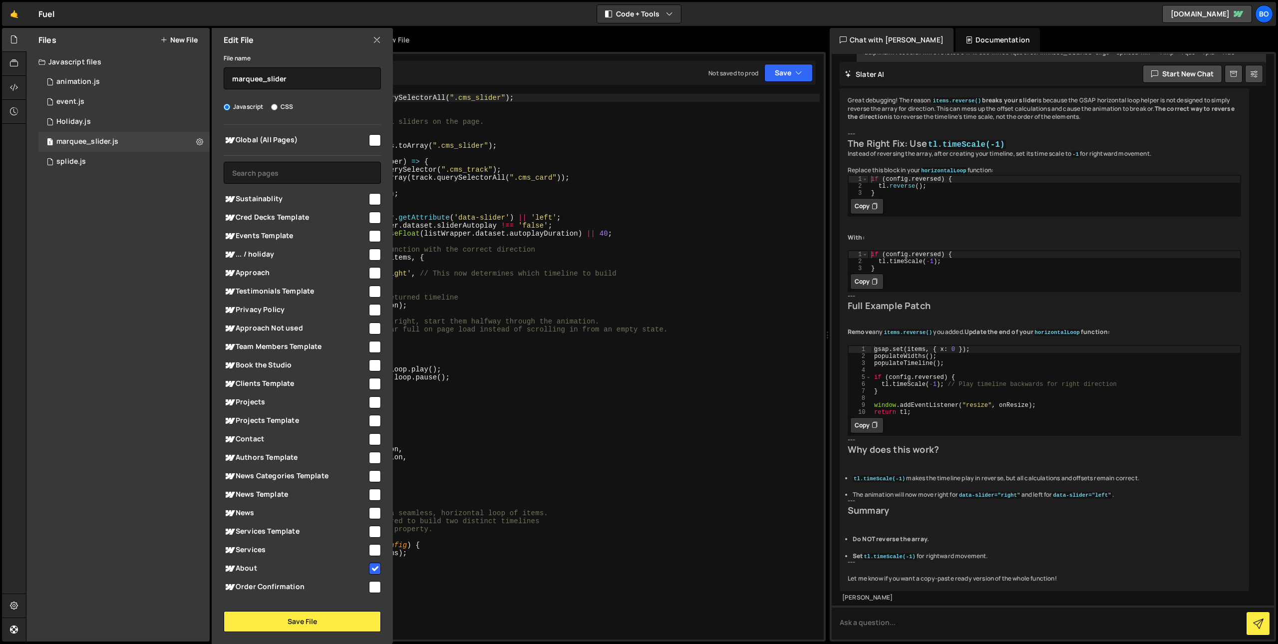
type textarea "// Call the horizontalLoop function with the correct direction"
click at [541, 252] on div "const marqueeSlider = document . querySelectorAll ( ".cms_slider" ) ; if ( marq…" at bounding box center [531, 375] width 577 height 562
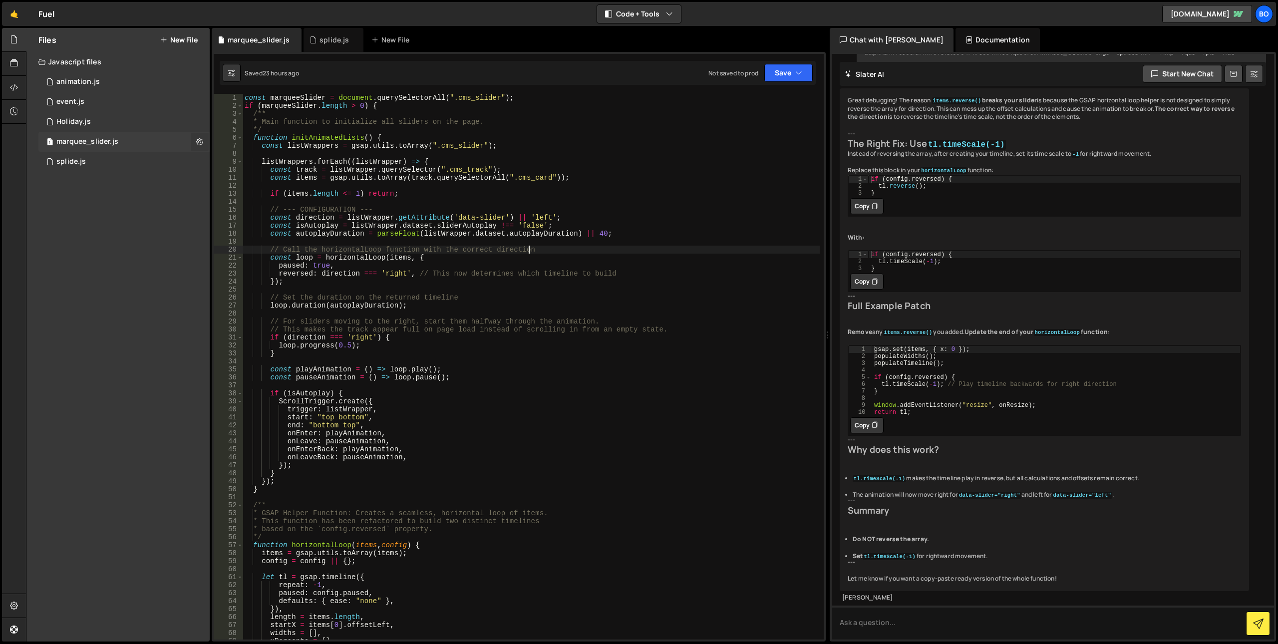
click at [199, 139] on icon at bounding box center [199, 141] width 7 height 9
type input "marquee_slider"
radio input "true"
checkbox input "true"
click at [238, 162] on button "Edit File Settings" at bounding box center [261, 163] width 98 height 20
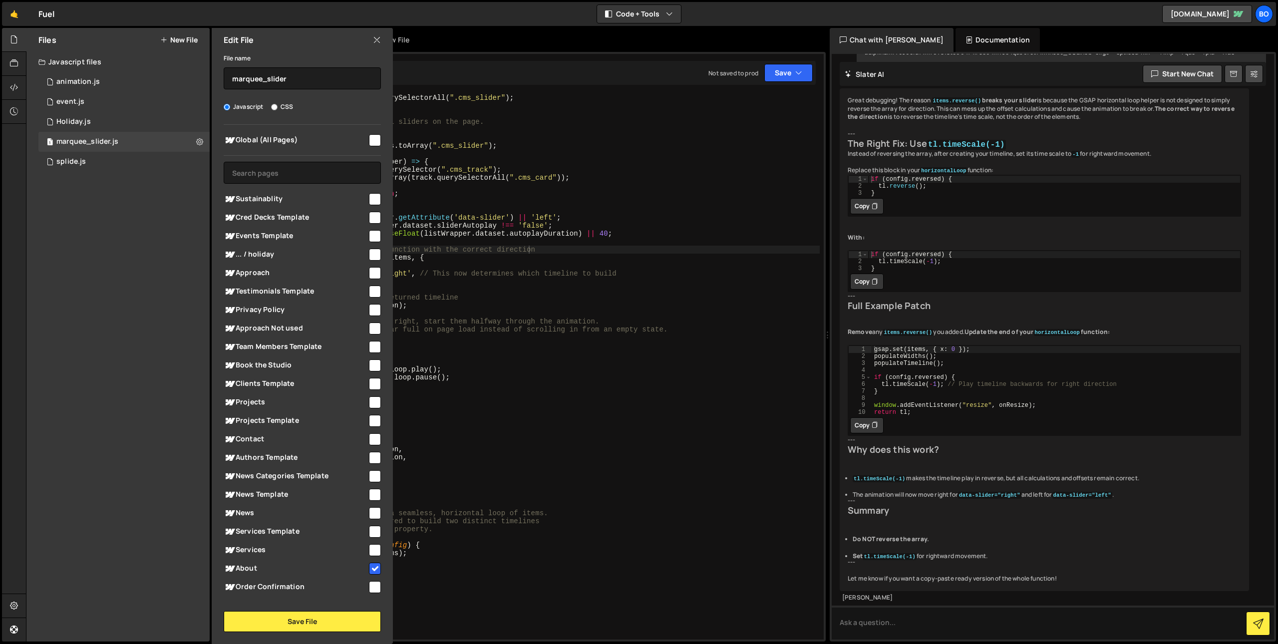
click at [369, 141] on input "checkbox" at bounding box center [375, 140] width 12 height 12
checkbox input "true"
click at [370, 571] on input "checkbox" at bounding box center [375, 569] width 12 height 12
checkbox input "false"
click at [347, 618] on button "Save File" at bounding box center [302, 621] width 157 height 21
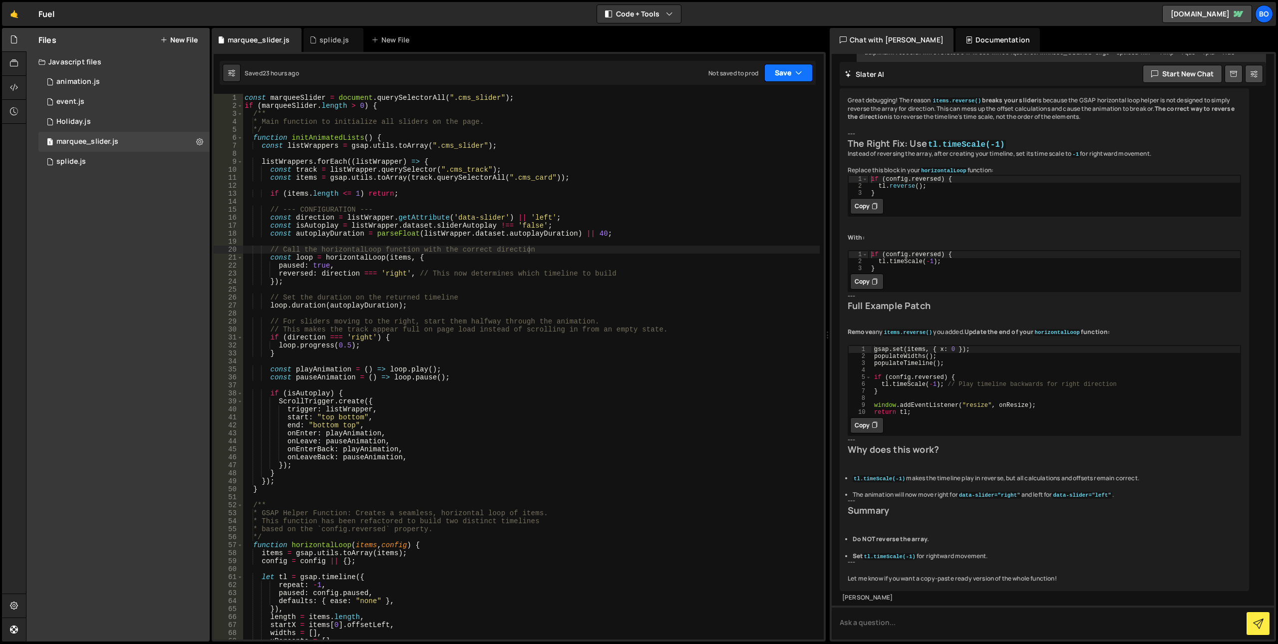
click at [797, 75] on icon "button" at bounding box center [799, 73] width 7 height 10
click at [786, 98] on div "Save to Staging S" at bounding box center [755, 97] width 104 height 10
